Goal: Find specific page/section

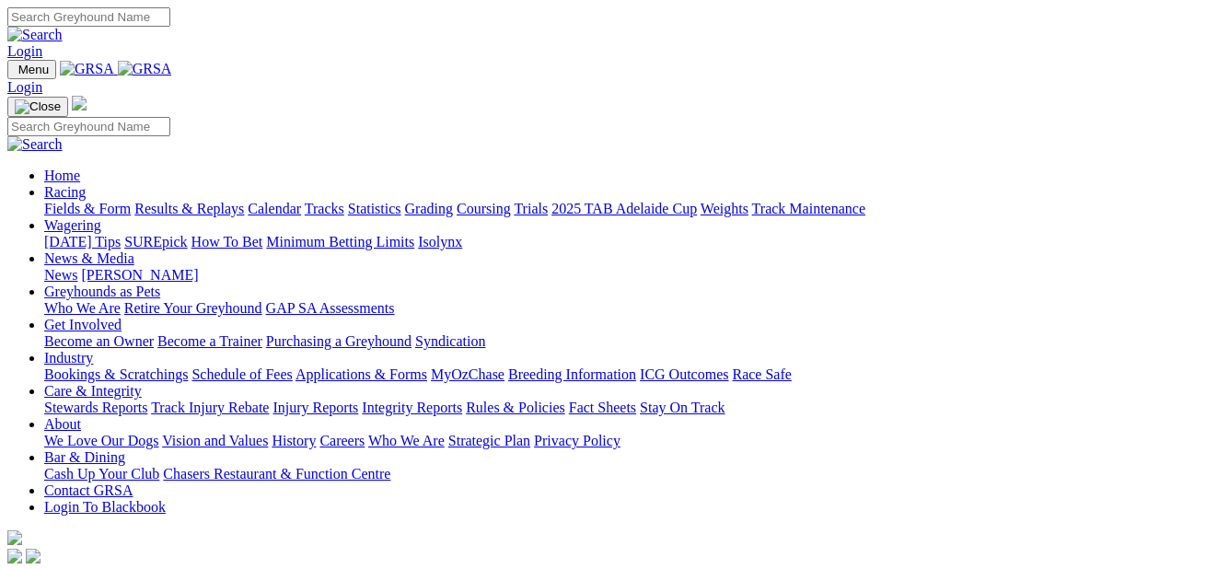
click at [73, 201] on link "Fields & Form" at bounding box center [87, 209] width 87 height 16
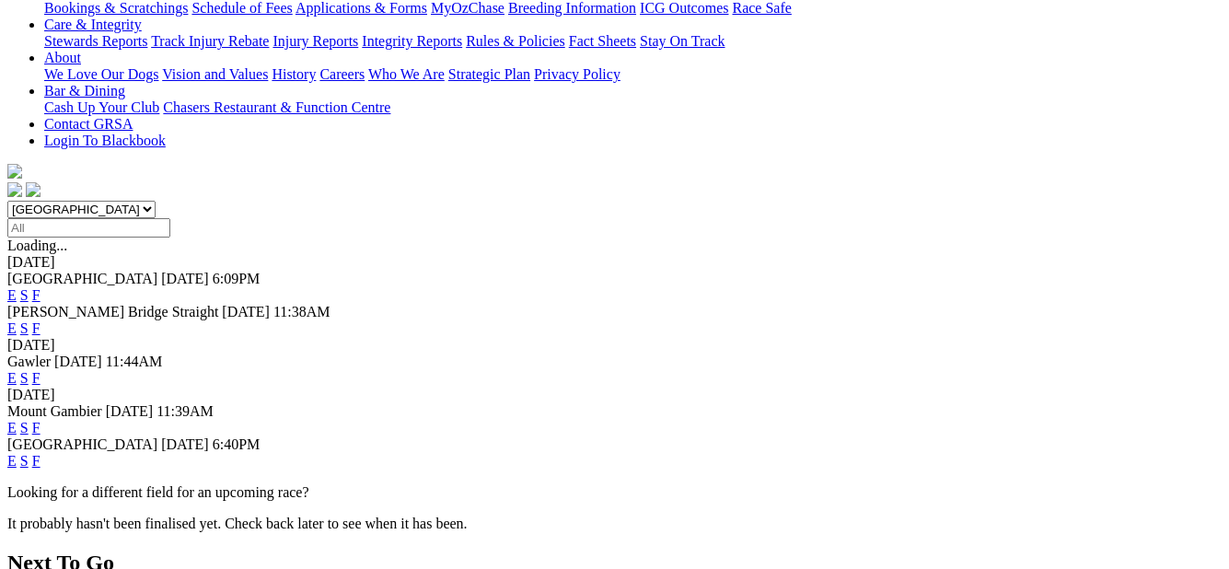
scroll to position [421, 0]
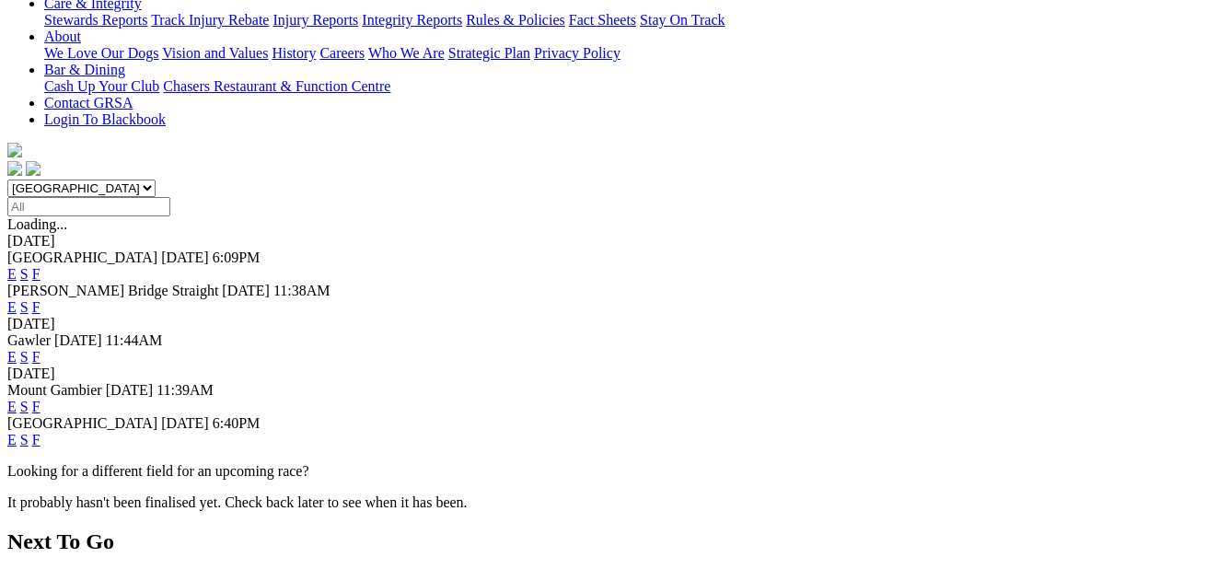
click at [41, 399] on link "F" at bounding box center [36, 407] width 8 height 16
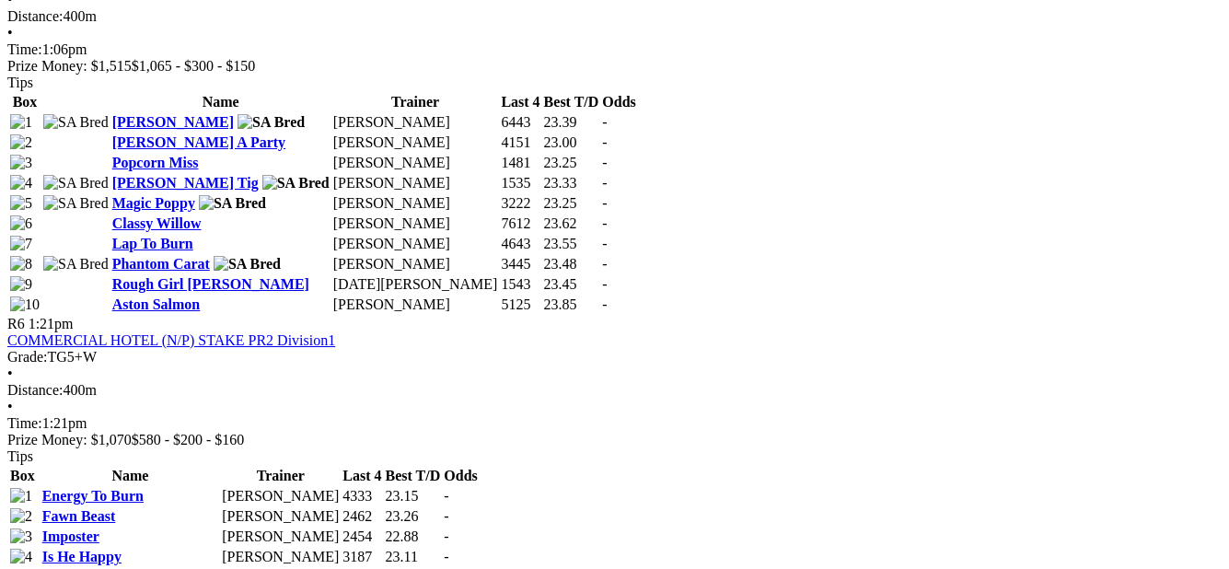
scroll to position [2301, 0]
